Goal: Task Accomplishment & Management: Manage account settings

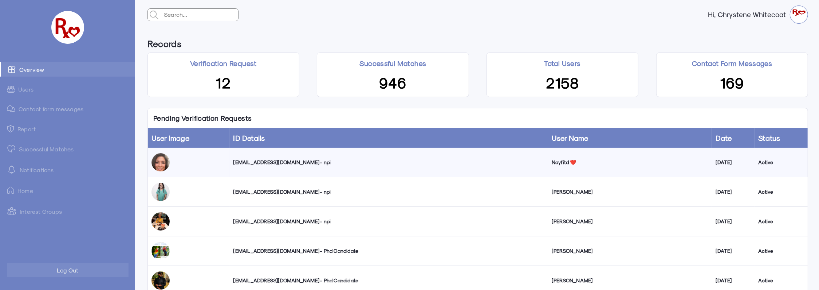
click at [282, 192] on div "[EMAIL_ADDRESS][DOMAIN_NAME] - npi" at bounding box center [389, 191] width 311 height 7
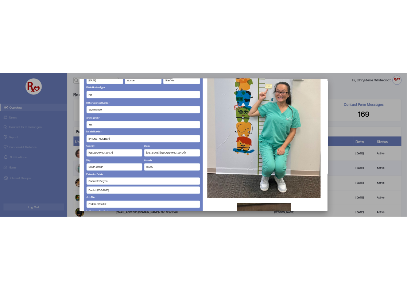
scroll to position [181, 0]
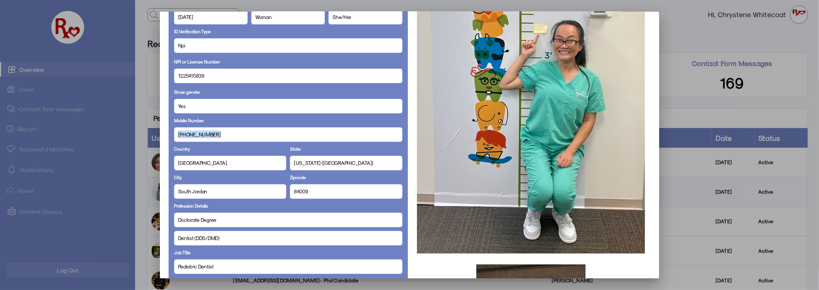
drag, startPoint x: 188, startPoint y: 136, endPoint x: 167, endPoint y: 135, distance: 21.1
click at [169, 135] on div "Full Name [PERSON_NAME] Display Name Babyteethdentist Email [EMAIL_ADDRESS][DOM…" at bounding box center [288, 161] width 239 height 566
copy span "[PHONE_NUMBER]"
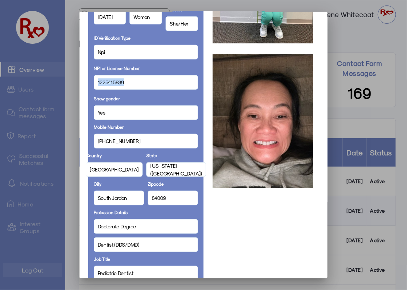
drag, startPoint x: 125, startPoint y: 83, endPoint x: 92, endPoint y: 85, distance: 33.2
click at [94, 85] on div "1225415839" at bounding box center [146, 82] width 104 height 15
copy span "1225415839"
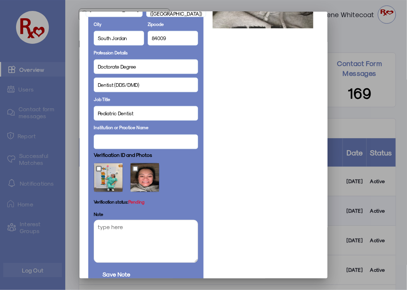
scroll to position [389, 0]
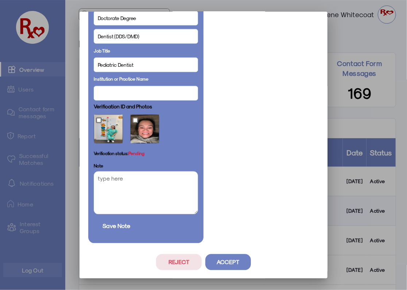
click at [169, 260] on button "Reject" at bounding box center [179, 262] width 46 height 16
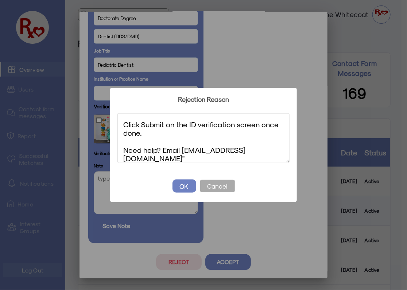
scroll to position [0, 0]
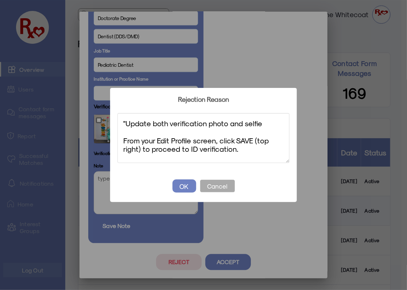
click at [125, 123] on textarea ""Update both verification photo and selfie From your Edit Profile screen, click…" at bounding box center [203, 138] width 172 height 50
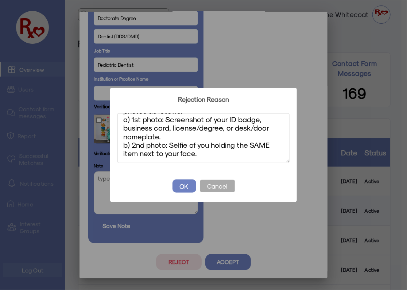
scroll to position [52, 0]
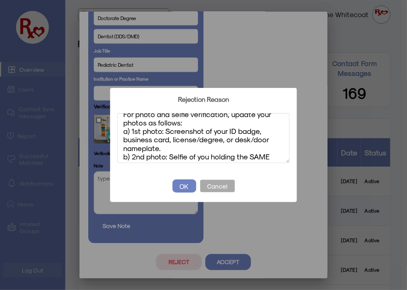
click at [225, 140] on textarea "Update both verification photo and selfie From your Edit Profile screen, click …" at bounding box center [203, 138] width 172 height 50
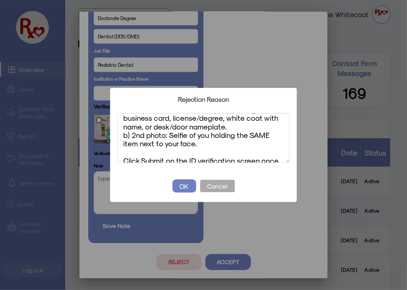
scroll to position [77, 0]
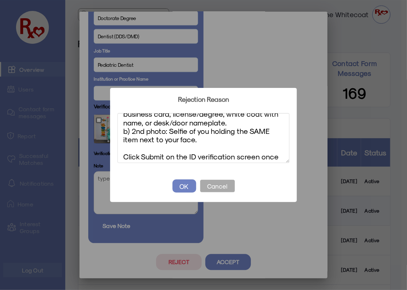
click at [203, 140] on textarea "Update both verification photo and selfie From your Edit Profile screen, click …" at bounding box center [203, 138] width 172 height 50
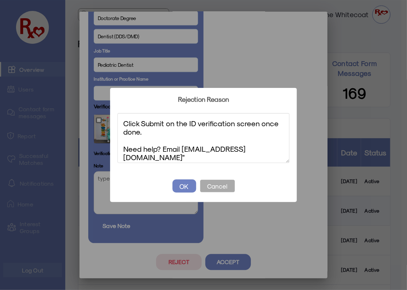
scroll to position [123, 0]
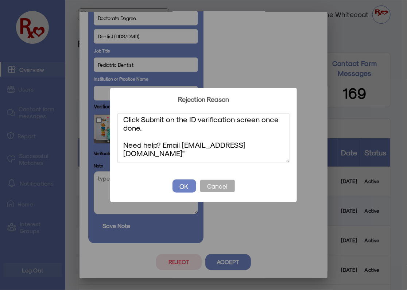
click at [242, 153] on textarea "Update both verification photo and selfie From your Edit Profile screen, click …" at bounding box center [203, 138] width 172 height 50
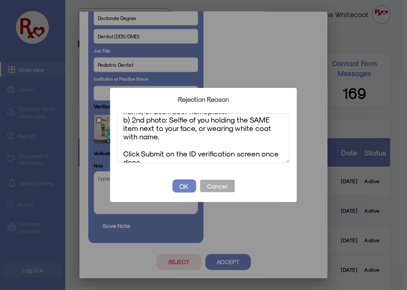
scroll to position [0, 0]
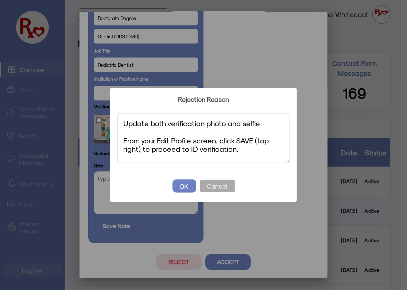
drag, startPoint x: 238, startPoint y: 152, endPoint x: 79, endPoint y: 96, distance: 168.6
click at [79, 96] on div "? ! i Rejection Reason × Update both verification photo and selfie From your Ed…" at bounding box center [203, 145] width 407 height 290
type textarea "Update both verification photo and selfie From your Edit Profile screen, click …"
click at [186, 183] on button "OK" at bounding box center [184, 185] width 24 height 13
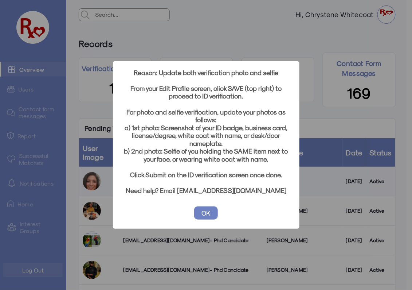
click at [206, 211] on button "OK" at bounding box center [206, 212] width 24 height 13
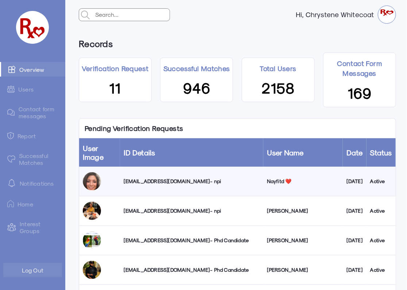
click at [188, 180] on div "[EMAIL_ADDRESS][DOMAIN_NAME] - npi" at bounding box center [191, 180] width 136 height 7
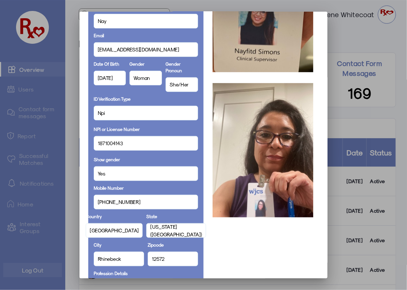
scroll to position [110, 0]
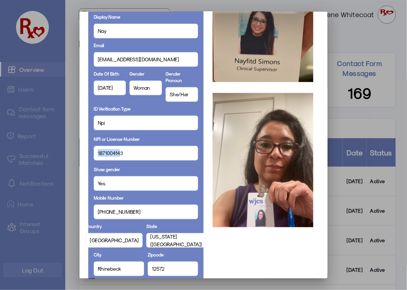
drag, startPoint x: 119, startPoint y: 152, endPoint x: 90, endPoint y: 152, distance: 29.1
click at [90, 152] on div "Full Name Nayfitd ❤️ Display Name Nay Email [EMAIL_ADDRESS][DOMAIN_NAME] Date O…" at bounding box center [145, 235] width 115 height 573
click at [125, 153] on div "1871004143" at bounding box center [146, 153] width 104 height 15
drag, startPoint x: 127, startPoint y: 151, endPoint x: 87, endPoint y: 152, distance: 39.4
click at [88, 152] on div "Full Name Nayfitd ❤️ Display Name Nay Email [EMAIL_ADDRESS][DOMAIN_NAME] Date O…" at bounding box center [145, 235] width 115 height 573
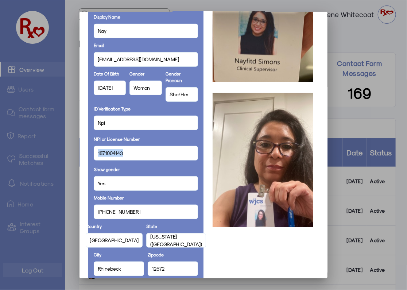
copy span "1871004143"
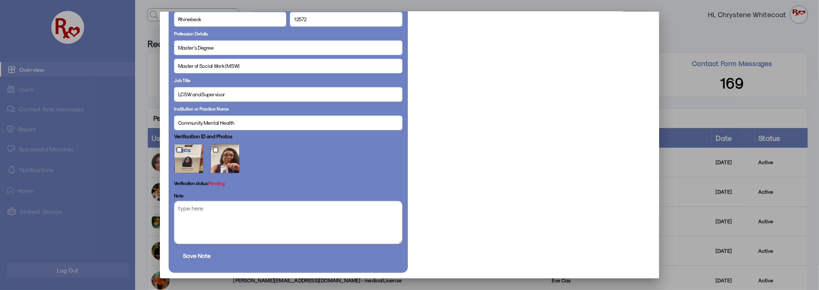
scroll to position [382, 0]
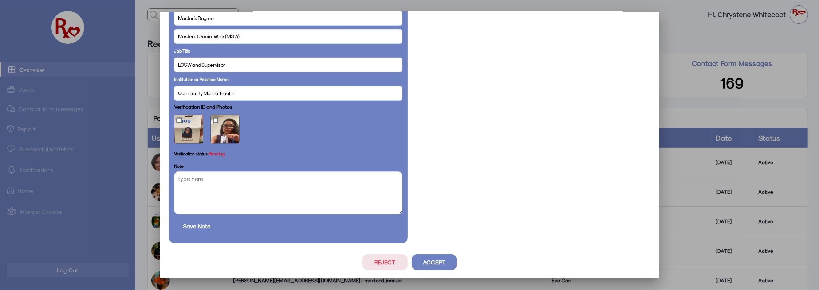
click at [395, 257] on button "Reject" at bounding box center [385, 262] width 46 height 16
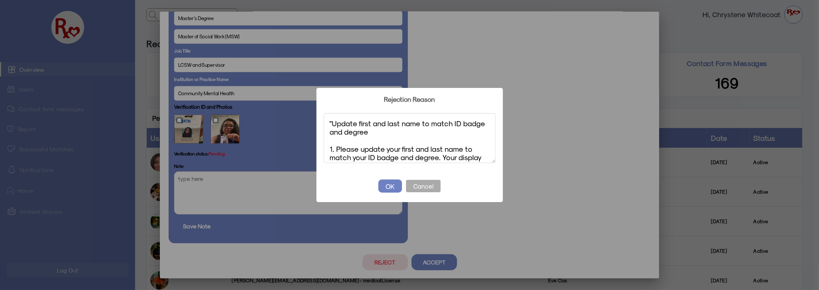
scroll to position [92, 0]
drag, startPoint x: 447, startPoint y: 157, endPoint x: 324, endPoint y: 141, distance: 124.1
click at [324, 141] on textarea ""Update first and last name to match ID badge and degree 1. Please update your …" at bounding box center [410, 138] width 172 height 50
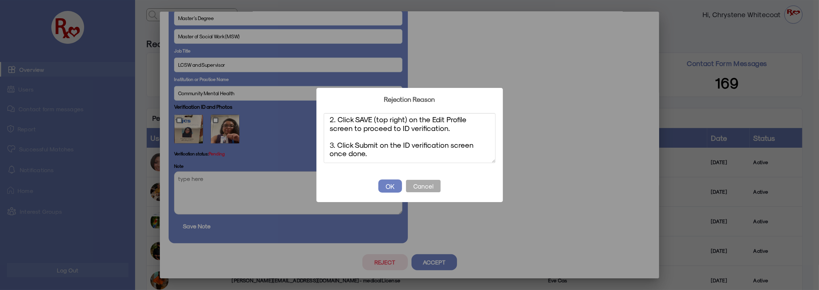
scroll to position [0, 0]
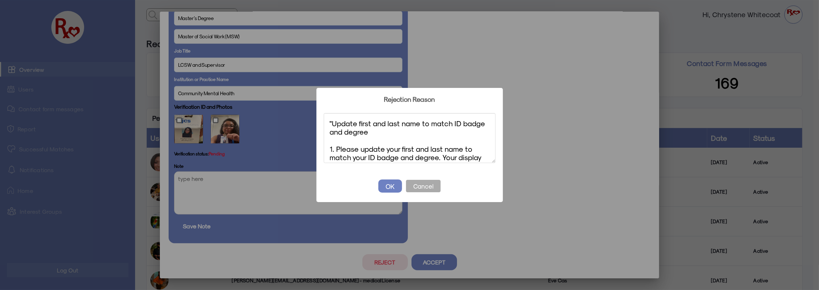
click at [332, 121] on textarea ""Update first and last name to match ID badge and degree 1. Please update your …" at bounding box center [410, 138] width 172 height 50
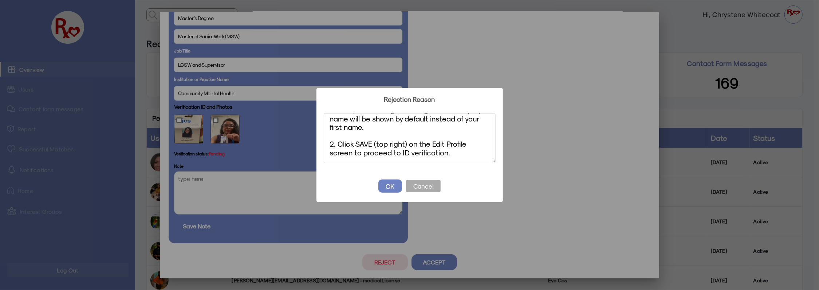
scroll to position [72, 0]
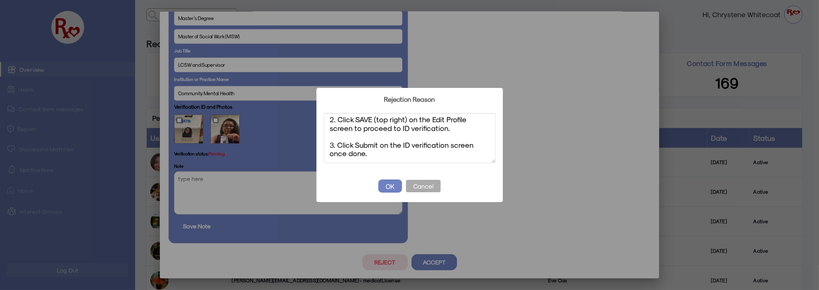
type textarea "Update first and last name to match ID badge and degree 1. Please update your f…"
click at [384, 185] on button "OK" at bounding box center [391, 185] width 24 height 13
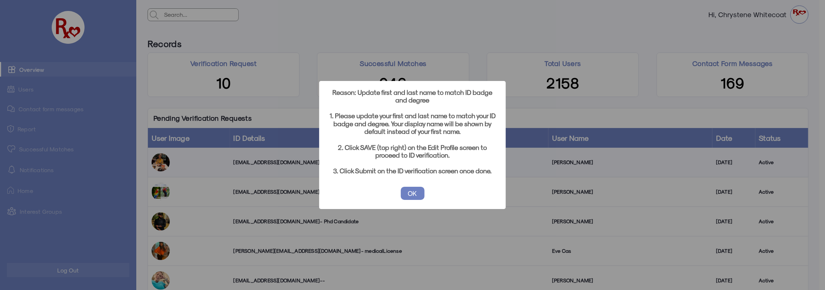
click at [416, 194] on button "OK" at bounding box center [413, 193] width 24 height 13
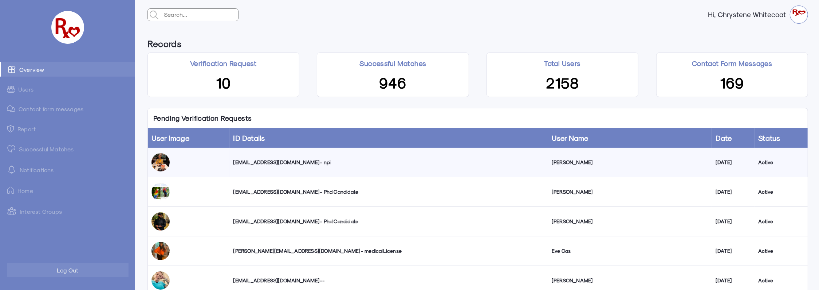
click at [52, 150] on link "Successful Matches" at bounding box center [67, 148] width 135 height 15
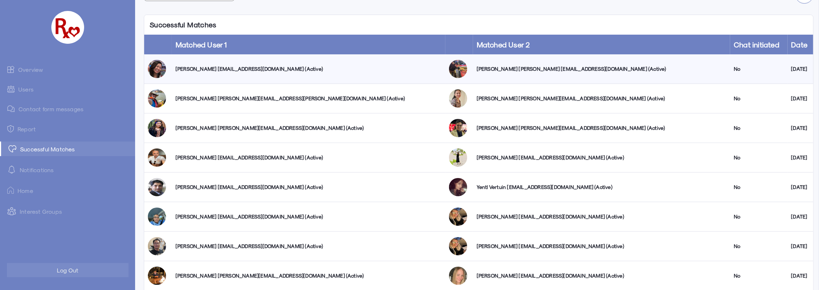
scroll to position [36, 0]
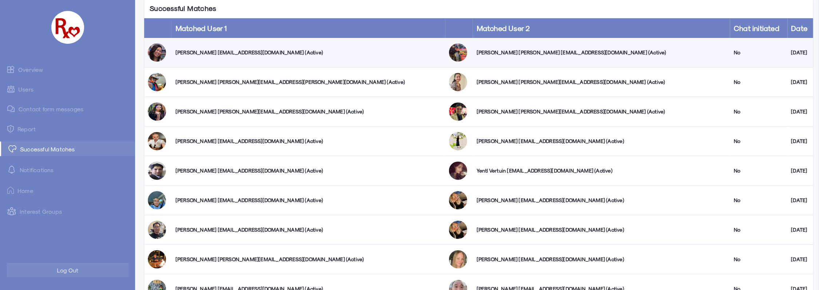
click at [27, 70] on link "Overview" at bounding box center [67, 69] width 135 height 15
